Goal: Check status: Check status

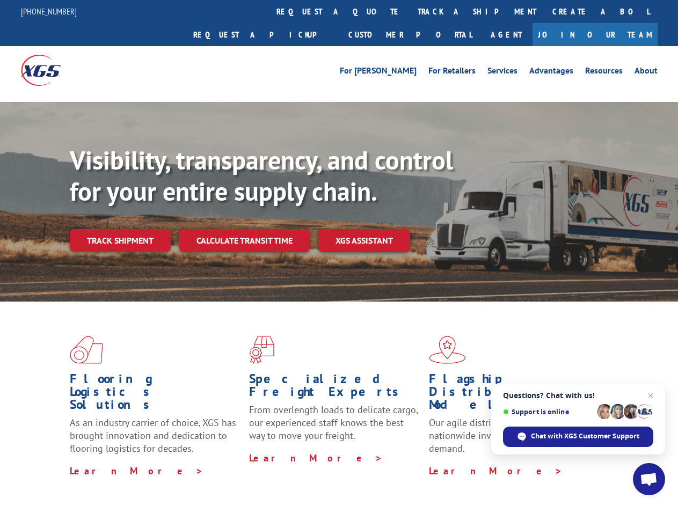
click at [339, 253] on div "Visibility, transparency, and control for your entire supply chain. Track shipm…" at bounding box center [374, 220] width 608 height 150
click at [410, 11] on link "track a shipment" at bounding box center [477, 11] width 135 height 23
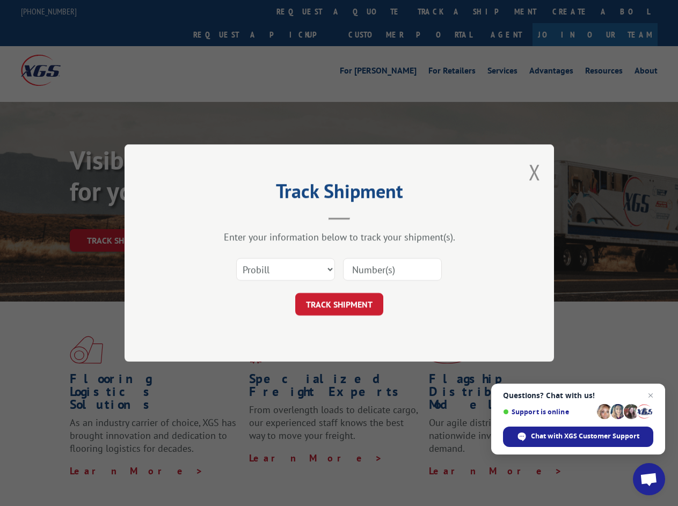
click at [375, 11] on div "Track Shipment Enter your information below to track your shipment(s). Select c…" at bounding box center [339, 253] width 678 height 506
click at [442, 11] on div "Track Shipment Enter your information below to track your shipment(s). Select c…" at bounding box center [339, 253] width 678 height 506
click at [120, 217] on div "Track Shipment Enter your information below to track your shipment(s). Select c…" at bounding box center [339, 253] width 678 height 506
click at [244, 217] on header "Track Shipment" at bounding box center [339, 202] width 322 height 37
click at [364, 217] on header "Track Shipment" at bounding box center [339, 202] width 322 height 37
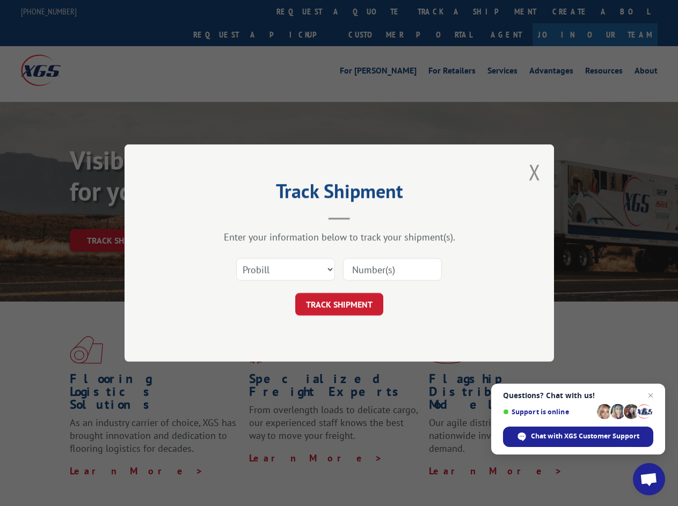
click at [649, 479] on span "Open chat" at bounding box center [649, 480] width 18 height 15
